Goal: Navigation & Orientation: Find specific page/section

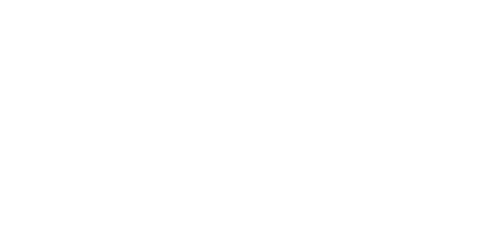
click at [331, 151] on body at bounding box center [238, 115] width 477 height 231
